Goal: Navigation & Orientation: Understand site structure

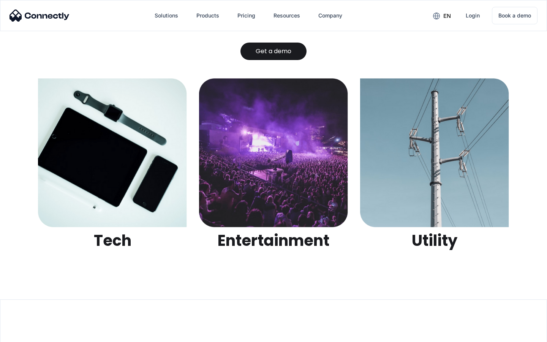
scroll to position [2395, 0]
